Goal: Share content

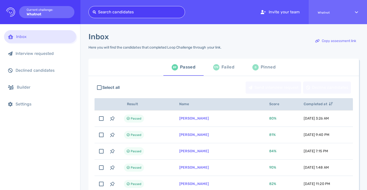
click at [151, 14] on div at bounding box center [137, 12] width 88 height 7
type input "[EMAIL_ADDRESS][DOMAIN_NAME]"
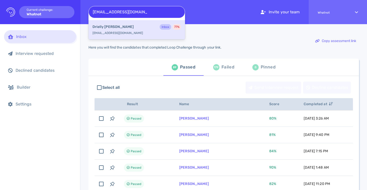
click at [138, 23] on div "Drielly Pavanetti Inbox 77 % driellyambiental@gmail.com" at bounding box center [136, 29] width 96 height 19
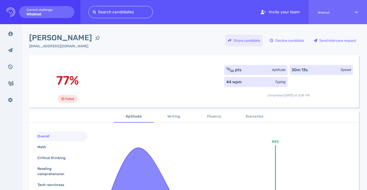
click at [247, 42] on div "Share candidate" at bounding box center [243, 41] width 37 height 12
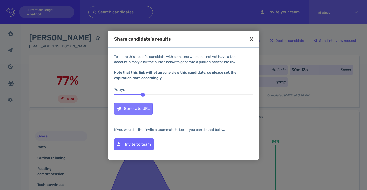
click at [145, 105] on div "Generate URL" at bounding box center [133, 109] width 38 height 12
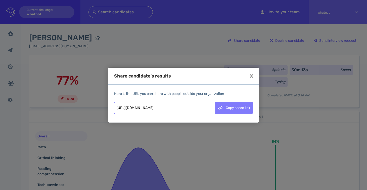
click at [232, 107] on div "Copy share link" at bounding box center [233, 108] width 37 height 12
